Goal: Information Seeking & Learning: Learn about a topic

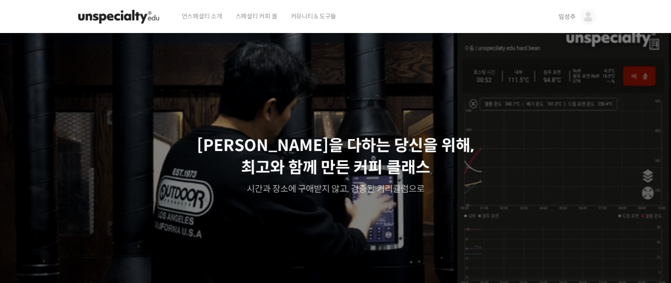
click at [565, 16] on span "임성주" at bounding box center [566, 17] width 17 height 8
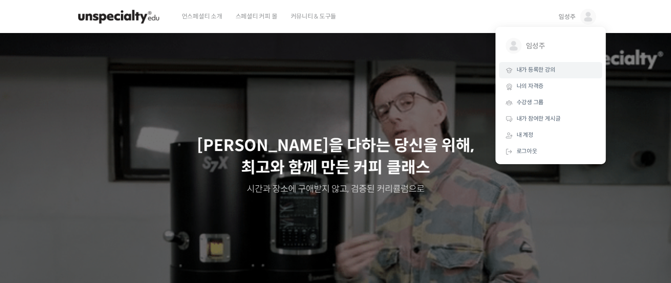
click at [536, 74] on span "내가 등록한 강의" at bounding box center [535, 69] width 39 height 7
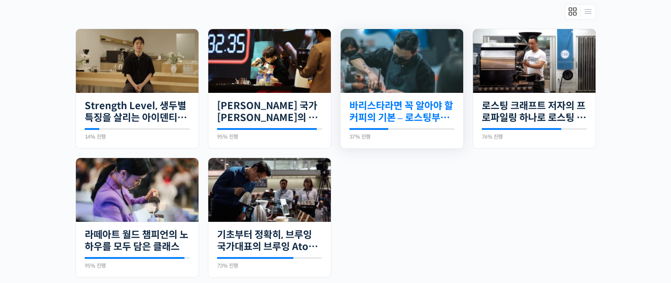
scroll to position [176, 0]
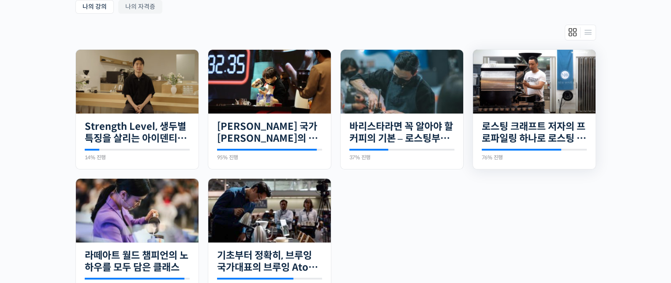
click at [561, 82] on img at bounding box center [534, 81] width 123 height 69
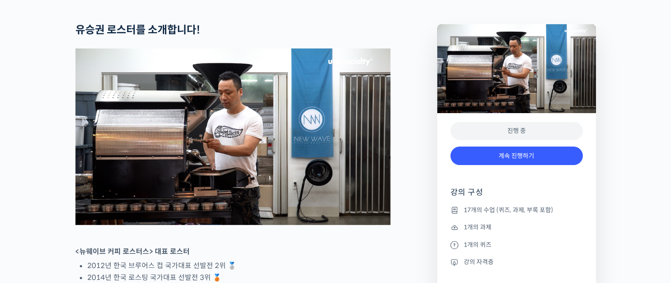
scroll to position [397, 0]
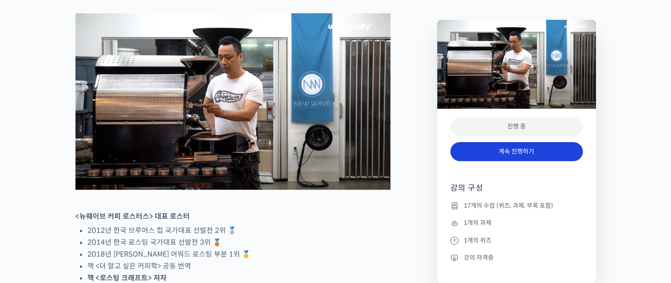
click at [512, 151] on link "계속 진행하기" at bounding box center [516, 151] width 132 height 19
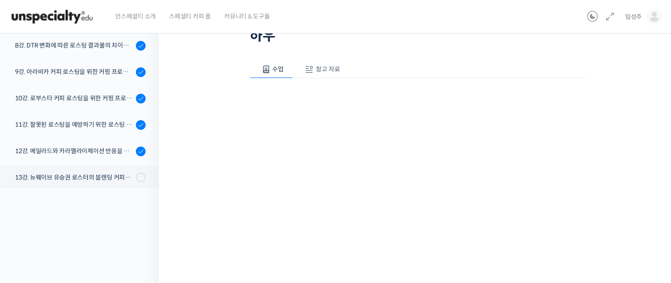
scroll to position [232, 0]
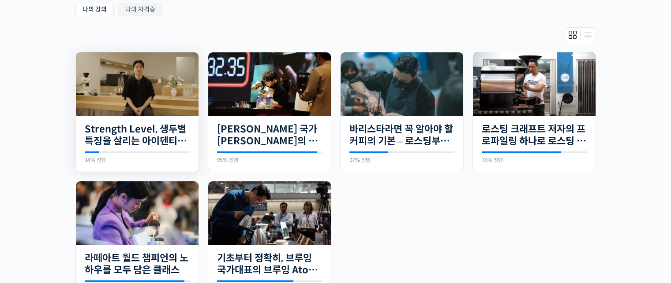
click at [125, 81] on img at bounding box center [137, 84] width 123 height 64
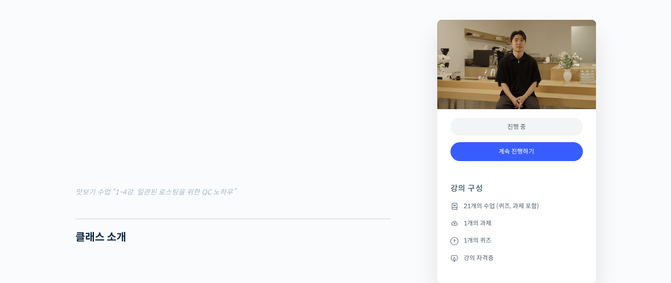
scroll to position [1102, 0]
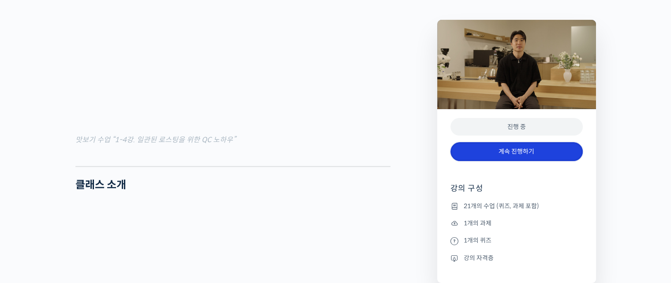
click at [537, 151] on link "계속 진행하기" at bounding box center [516, 151] width 132 height 19
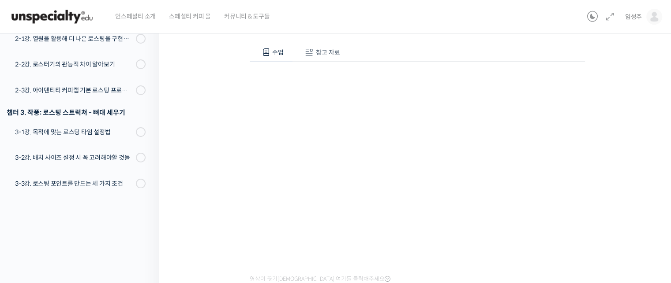
scroll to position [82, 0]
